Goal: Find specific page/section: Locate a particular part of the current website

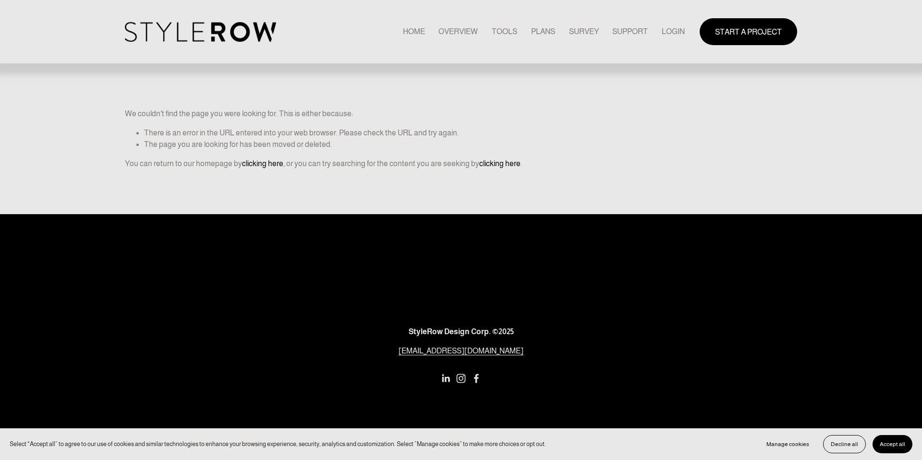
click at [667, 35] on link "LOGIN" at bounding box center [673, 31] width 23 height 13
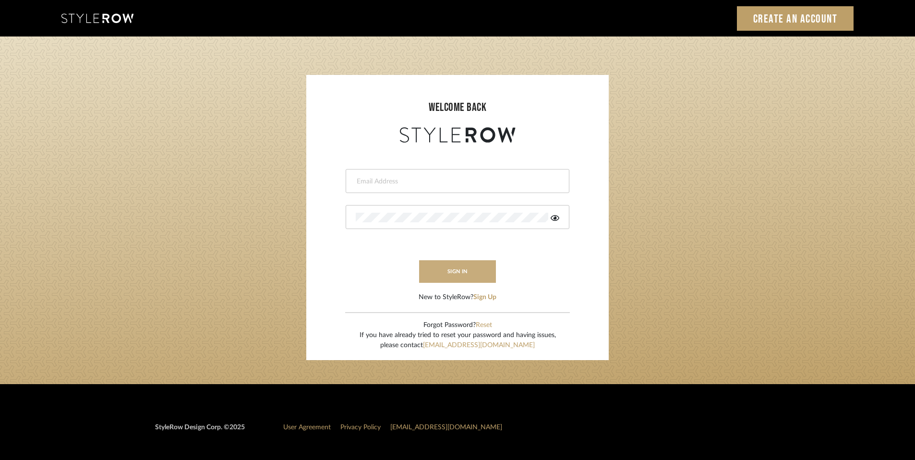
type input "rayeinteriordesign@gmail.com"
click at [466, 270] on button "sign in" at bounding box center [457, 271] width 77 height 23
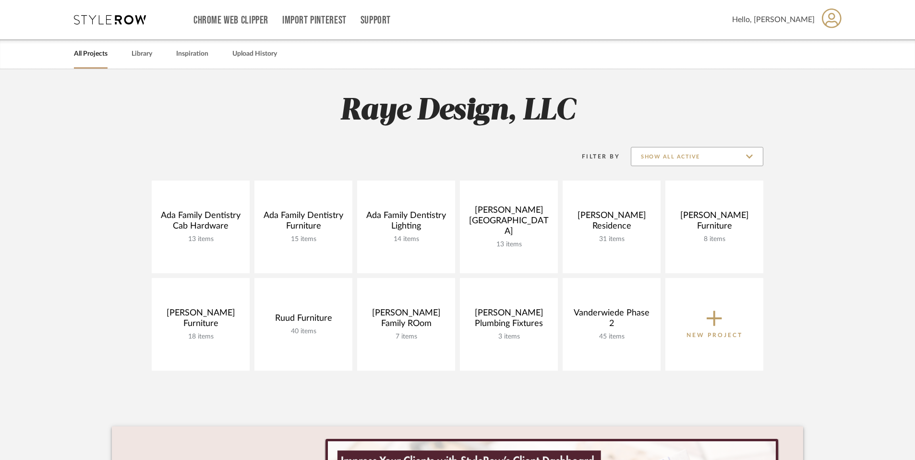
click at [655, 155] on input "Show All Active" at bounding box center [697, 156] width 133 height 19
click at [654, 201] on span "Archived" at bounding box center [698, 204] width 114 height 8
type input "Archived"
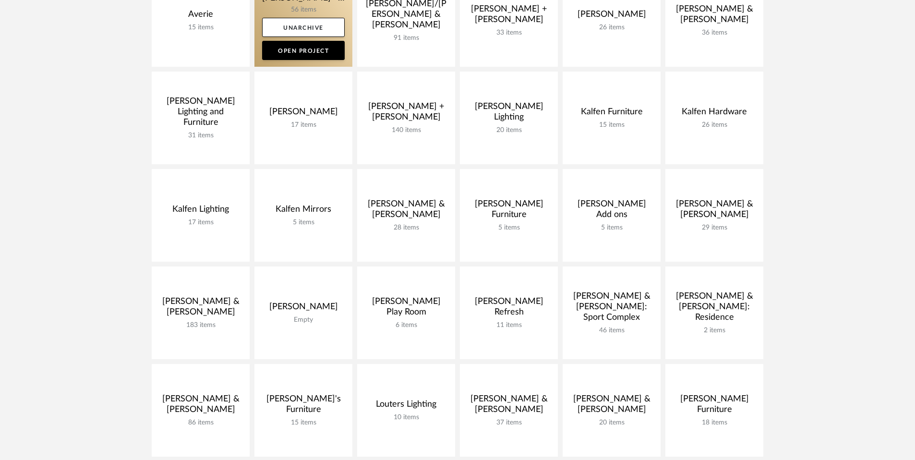
scroll to position [220, 0]
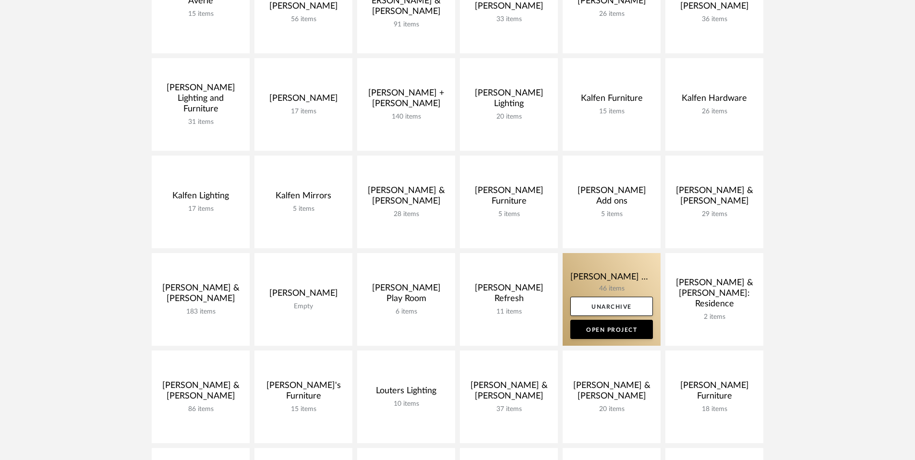
click at [603, 281] on link at bounding box center [612, 299] width 98 height 93
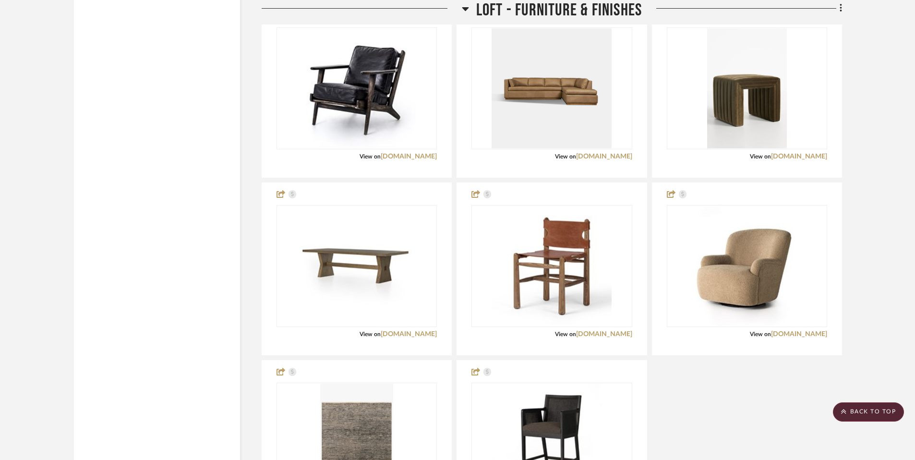
scroll to position [4247, 0]
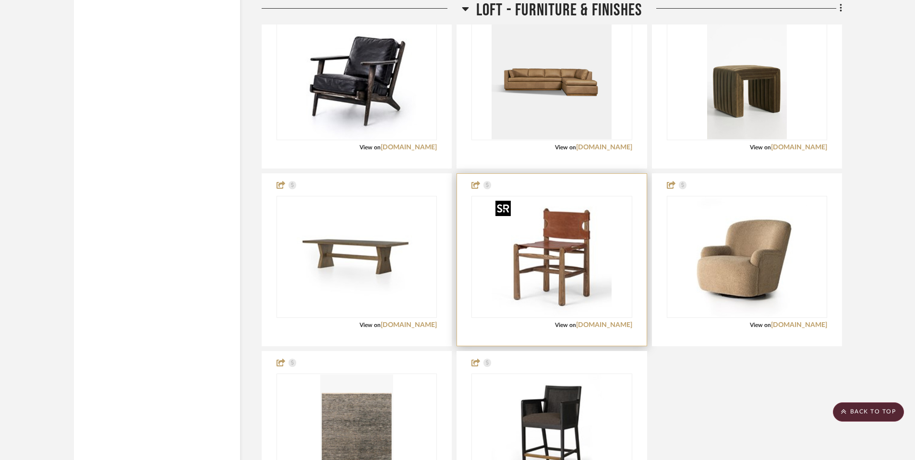
click at [543, 280] on img "0" at bounding box center [552, 257] width 120 height 120
click at [576, 325] on link "marketplace.fourhands.com" at bounding box center [604, 325] width 56 height 7
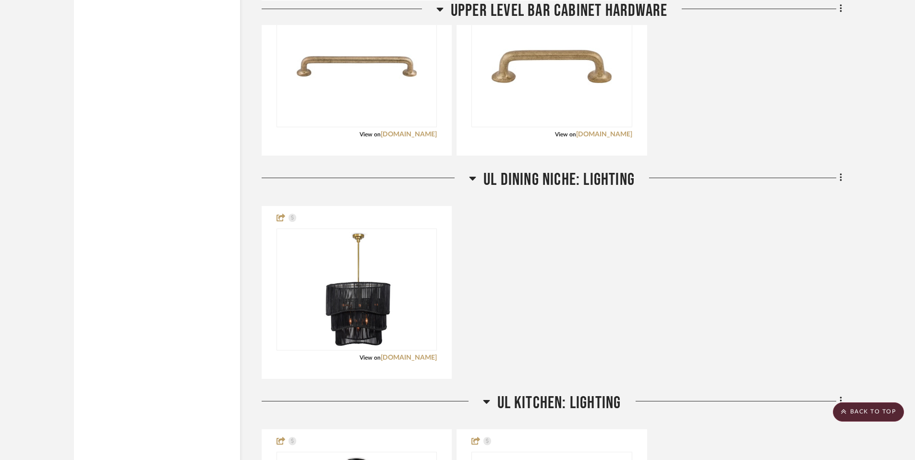
scroll to position [2520, 0]
